Goal: Navigation & Orientation: Find specific page/section

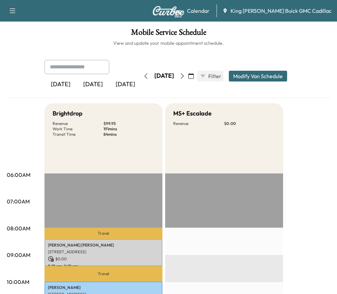
click at [185, 76] on icon "button" at bounding box center [182, 75] width 5 height 5
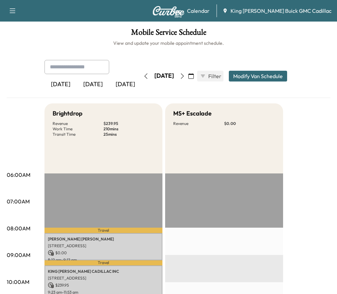
click at [185, 74] on icon "button" at bounding box center [182, 75] width 5 height 5
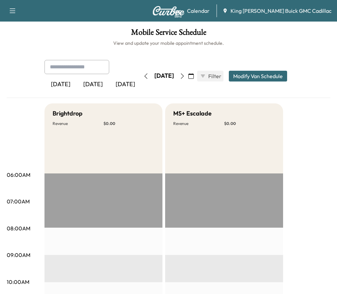
click at [143, 77] on icon "button" at bounding box center [145, 75] width 5 height 5
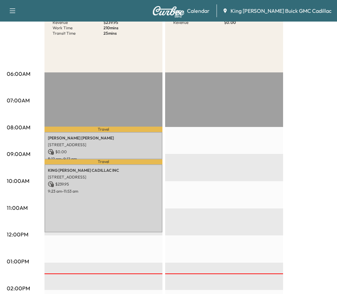
scroll to position [34, 0]
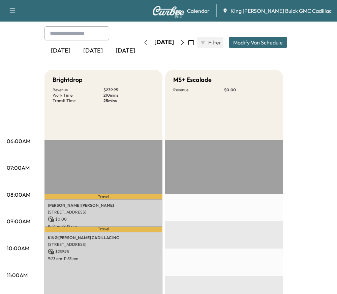
click at [188, 46] on button "button" at bounding box center [182, 42] width 11 height 11
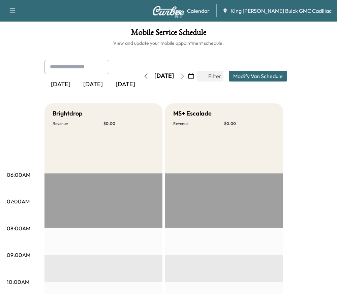
click at [185, 77] on icon "button" at bounding box center [182, 75] width 5 height 5
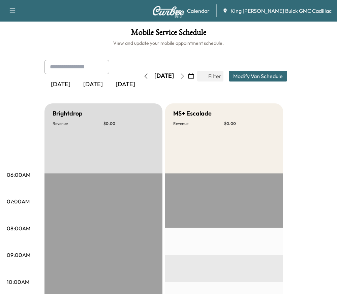
click at [188, 77] on button "button" at bounding box center [182, 76] width 11 height 11
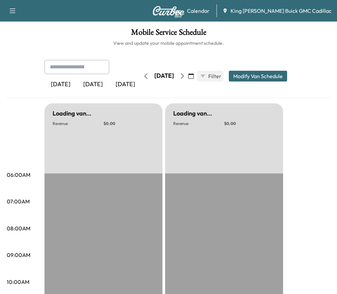
click at [185, 77] on icon "button" at bounding box center [182, 75] width 5 height 5
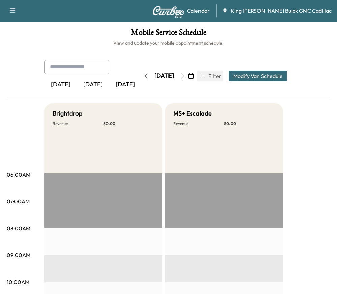
click at [185, 76] on icon "button" at bounding box center [182, 75] width 5 height 5
click at [188, 79] on button "button" at bounding box center [182, 76] width 11 height 11
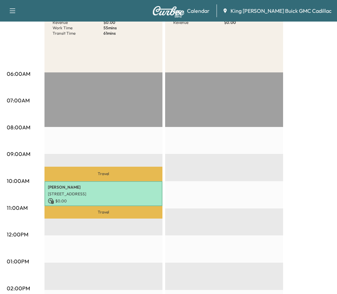
scroll to position [34, 0]
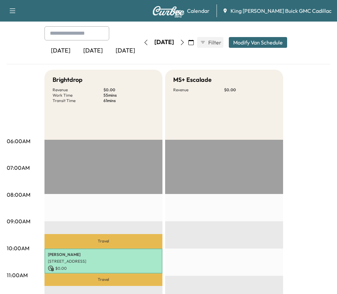
click at [140, 39] on button "button" at bounding box center [145, 42] width 11 height 11
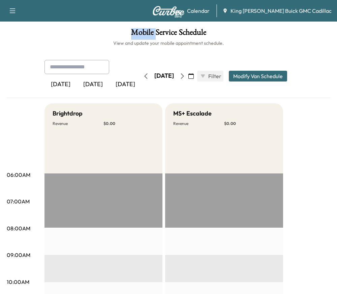
click at [128, 39] on h1 "Mobile Service Schedule" at bounding box center [168, 33] width 323 height 11
